Goal: Browse casually

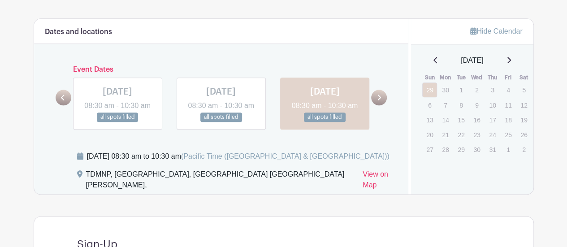
scroll to position [468, 0]
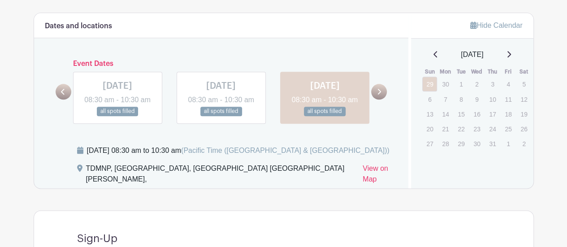
click at [379, 95] on icon at bounding box center [379, 91] width 4 height 7
click at [377, 95] on icon at bounding box center [379, 91] width 4 height 7
click at [380, 95] on icon at bounding box center [379, 91] width 4 height 7
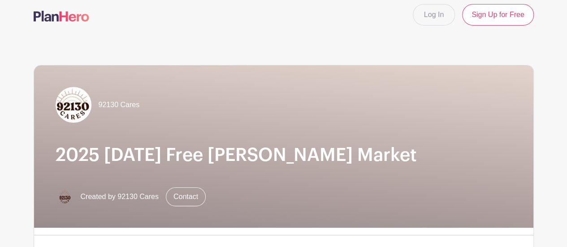
scroll to position [0, 0]
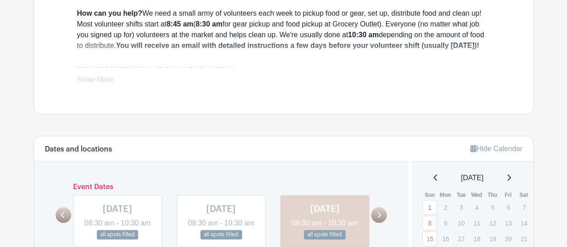
scroll to position [347, 0]
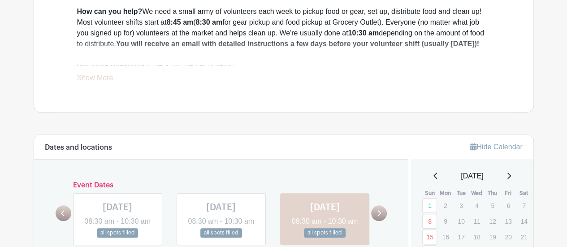
click at [380, 216] on icon at bounding box center [380, 213] width 4 height 6
click at [379, 216] on icon at bounding box center [379, 213] width 4 height 7
click at [385, 221] on div at bounding box center [379, 213] width 16 height 16
